Goal: Task Accomplishment & Management: Use online tool/utility

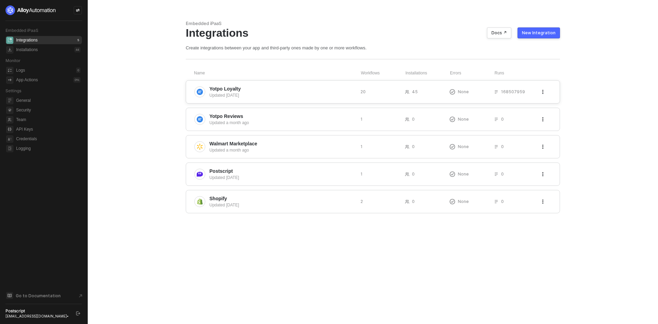
click at [256, 91] on span "Yotpo Loyalty" at bounding box center [283, 88] width 146 height 7
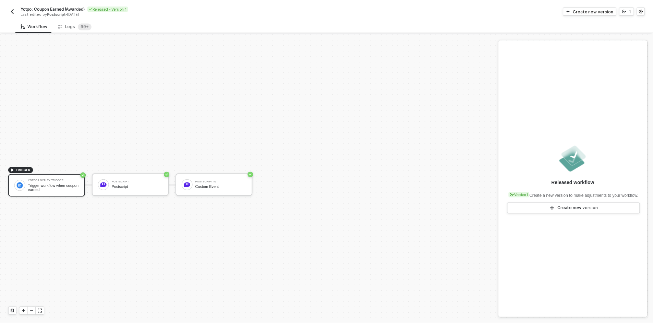
scroll to position [13, 0]
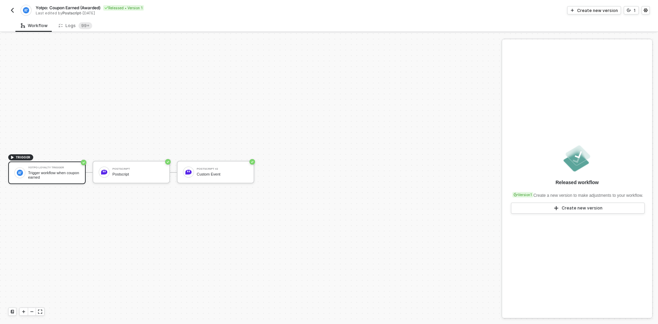
click at [37, 181] on div "Yotpo Loyalty Trigger Trigger workflow when coupon earned" at bounding box center [46, 173] width 77 height 23
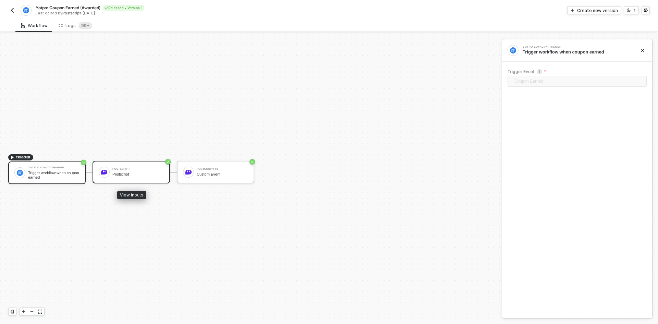
click at [146, 181] on div "Postscript Postscript" at bounding box center [131, 172] width 77 height 23
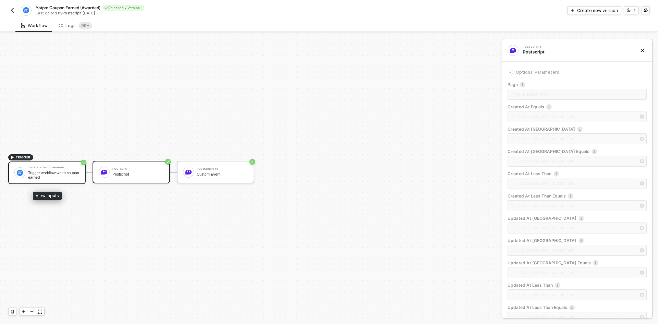
click at [44, 171] on div "Trigger workflow when coupon earned" at bounding box center [53, 175] width 51 height 9
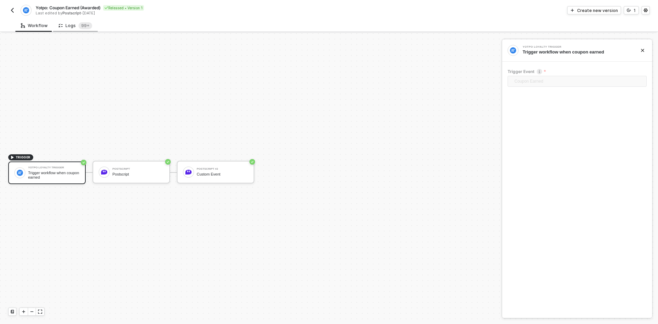
click at [62, 26] on div "Logs 99+" at bounding box center [76, 25] width 34 height 7
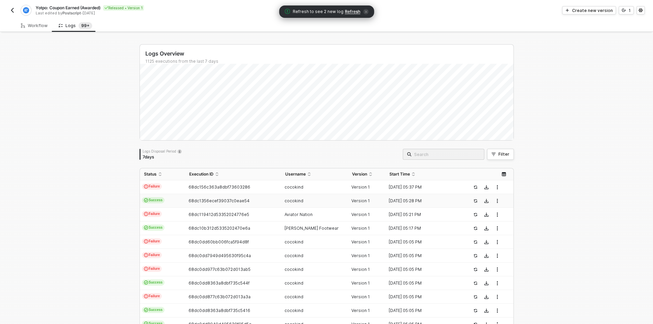
click at [175, 199] on td "Success" at bounding box center [162, 201] width 45 height 14
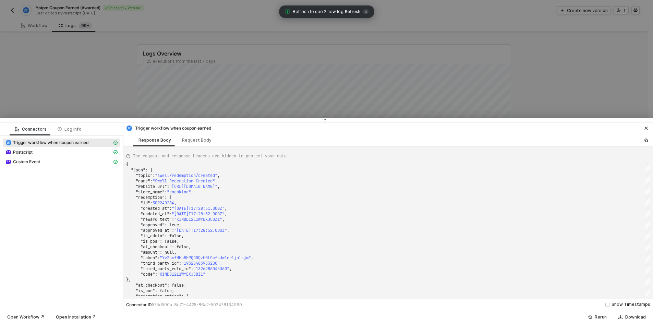
click at [96, 87] on div at bounding box center [326, 162] width 653 height 324
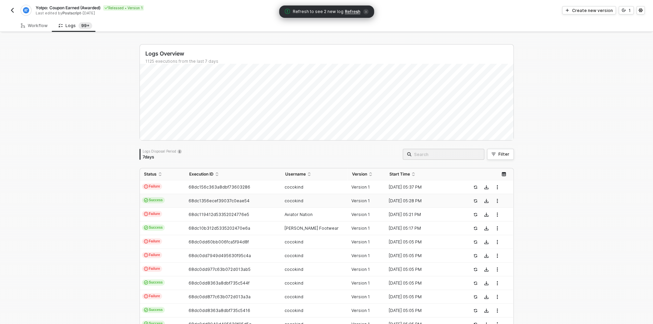
click at [9, 11] on button "button" at bounding box center [12, 10] width 8 height 8
